Goal: Task Accomplishment & Management: Manage account settings

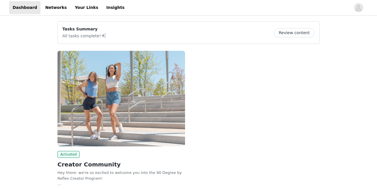
scroll to position [48, 0]
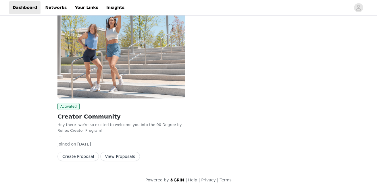
click at [110, 156] on button "View Proposals" at bounding box center [120, 156] width 40 height 9
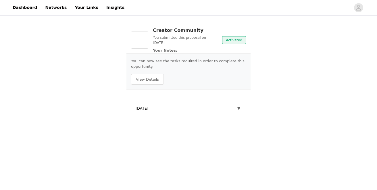
click at [241, 106] on button "▼" at bounding box center [238, 109] width 5 height 8
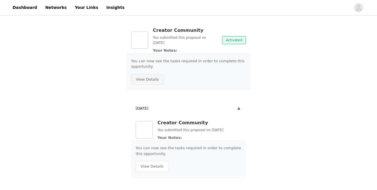
click at [149, 81] on button "View Details" at bounding box center [147, 79] width 33 height 11
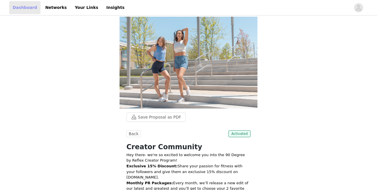
click at [25, 7] on link "Dashboard" at bounding box center [24, 7] width 31 height 13
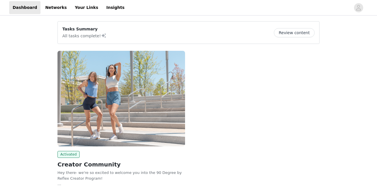
click at [288, 32] on button "Review content" at bounding box center [294, 32] width 41 height 9
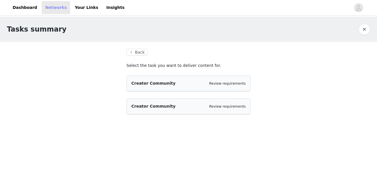
click at [59, 6] on link "Networks" at bounding box center [56, 7] width 28 height 13
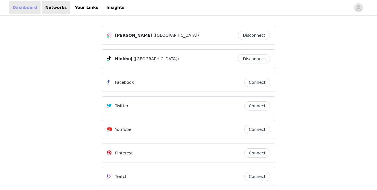
click at [21, 12] on link "Dashboard" at bounding box center [24, 7] width 31 height 13
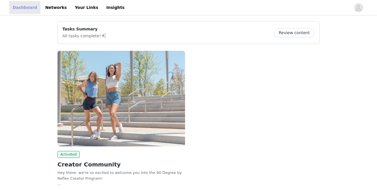
scroll to position [48, 0]
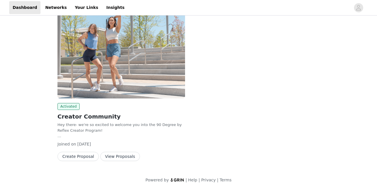
click at [107, 157] on button "View Proposals" at bounding box center [120, 156] width 40 height 9
